Goal: Information Seeking & Learning: Find specific page/section

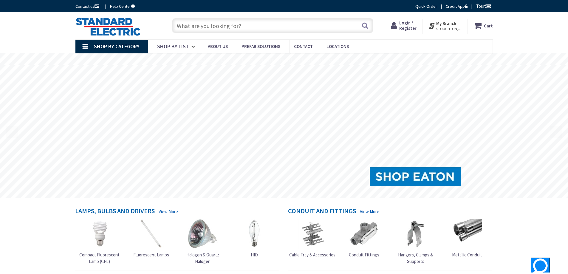
click at [414, 27] on span "Login / Register" at bounding box center [407, 25] width 17 height 11
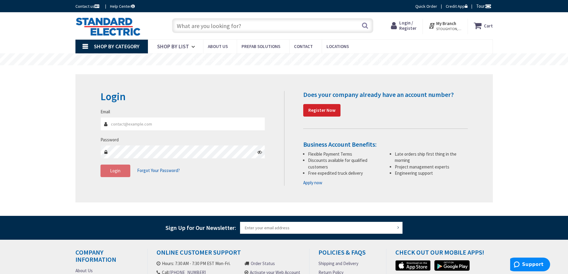
type input "[PERSON_NAME][EMAIL_ADDRESS][DOMAIN_NAME]"
click at [148, 125] on input "[PERSON_NAME][EMAIL_ADDRESS][DOMAIN_NAME]" at bounding box center [182, 123] width 165 height 13
click at [124, 173] on button "Login" at bounding box center [115, 171] width 30 height 13
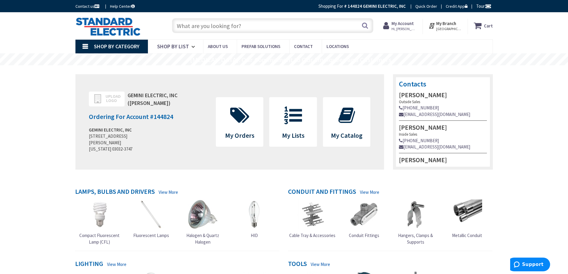
click at [194, 25] on input "text" at bounding box center [272, 25] width 201 height 15
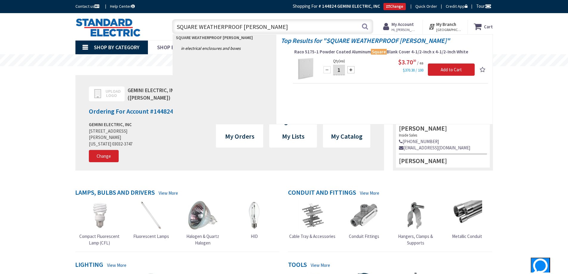
type input "SQUARE WEATHERPROOF BELL BOX"
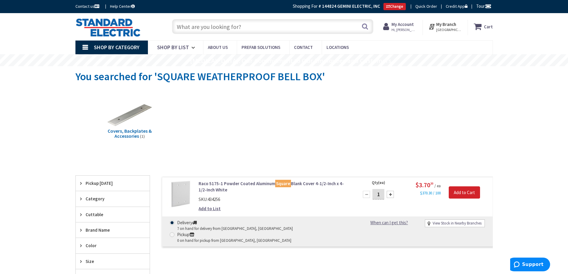
click at [230, 24] on input "text" at bounding box center [272, 26] width 201 height 15
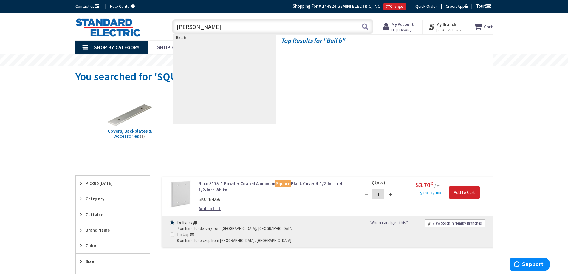
type input "Bell box"
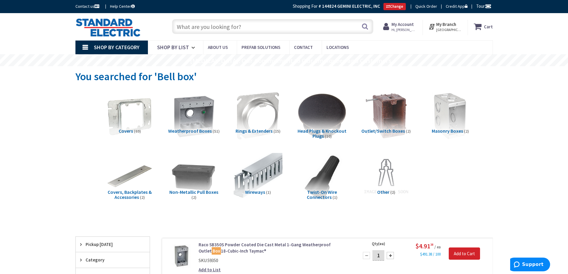
click at [224, 26] on input "text" at bounding box center [272, 26] width 201 height 15
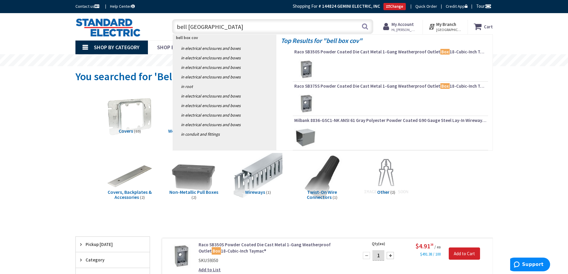
type input "bell box cover"
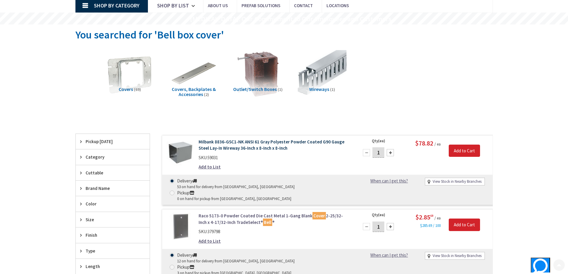
scroll to position [60, 0]
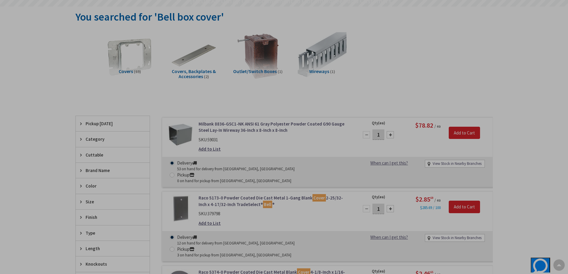
click at [431, 58] on div "Covers (69) Covers, Backplates & Accessories (2) Outlet/Switch Boxes (1) Wirewa…" at bounding box center [284, 61] width 397 height 64
